Goal: Understand process/instructions

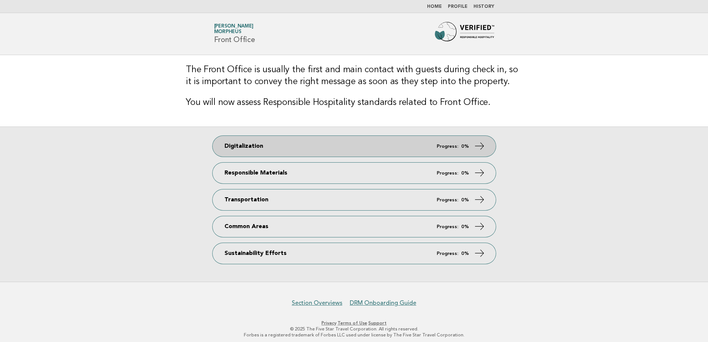
click at [369, 156] on link "Digitalization Progress: 0%" at bounding box center [354, 146] width 283 height 21
click at [483, 146] on icon at bounding box center [479, 146] width 11 height 11
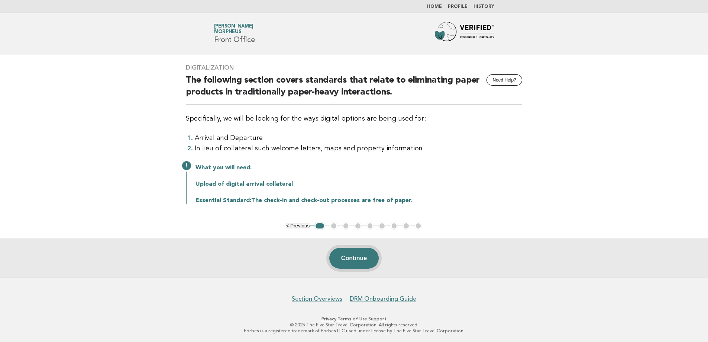
click at [354, 253] on button "Continue" at bounding box center [353, 258] width 49 height 21
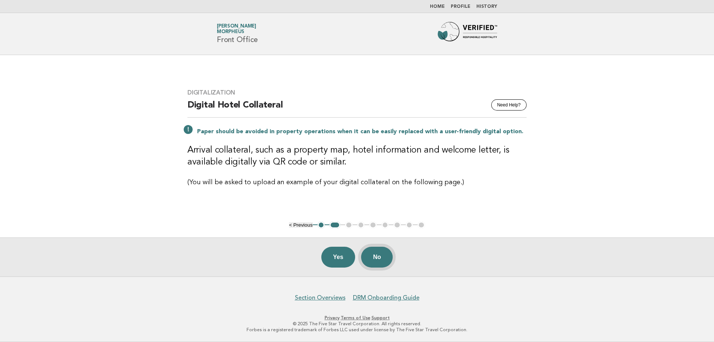
click at [391, 261] on button "No" at bounding box center [377, 256] width 32 height 21
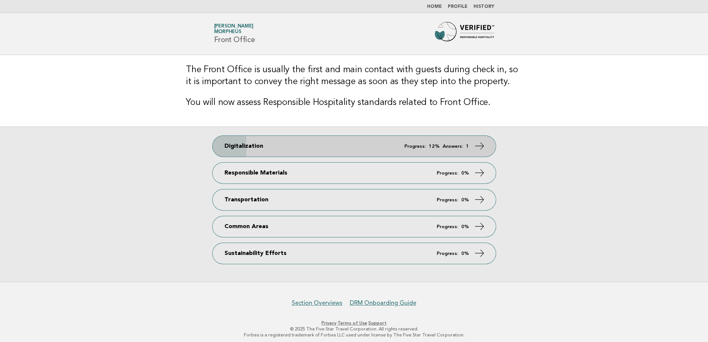
click at [471, 146] on link "Digitalization Progress: 12% Answers: 1" at bounding box center [354, 146] width 283 height 21
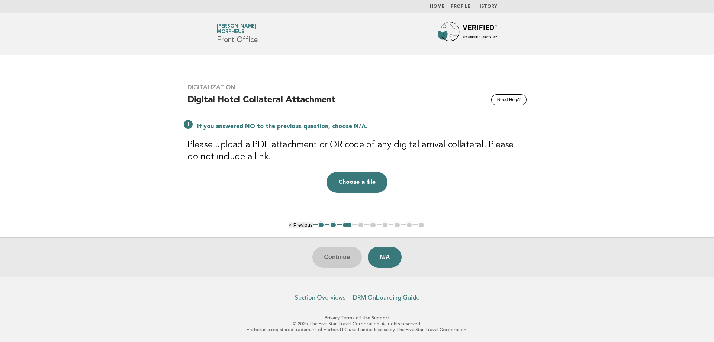
click at [342, 260] on div "Continue N/A" at bounding box center [357, 256] width 714 height 39
click at [307, 227] on button "< Previous" at bounding box center [300, 225] width 23 height 6
